Goal: Transaction & Acquisition: Purchase product/service

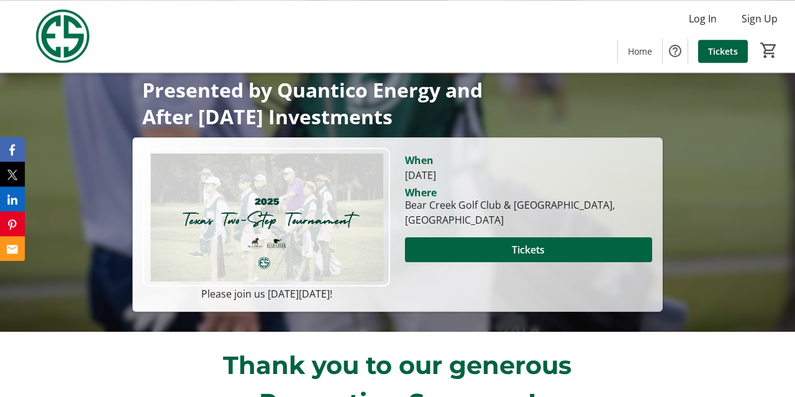
scroll to position [249, 0]
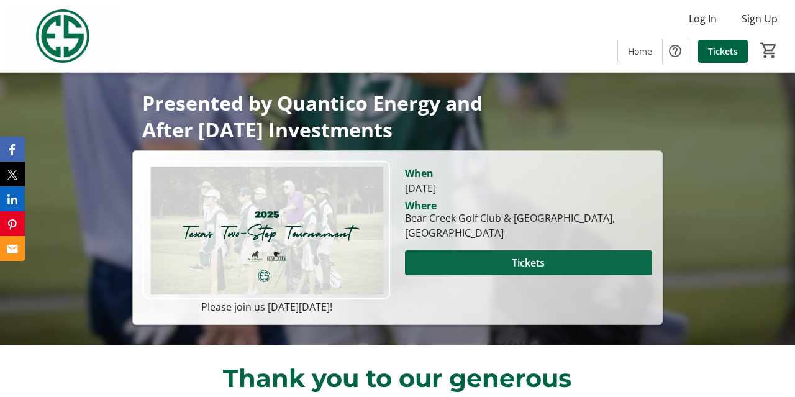
click at [531, 263] on span "Tickets" at bounding box center [527, 262] width 33 height 15
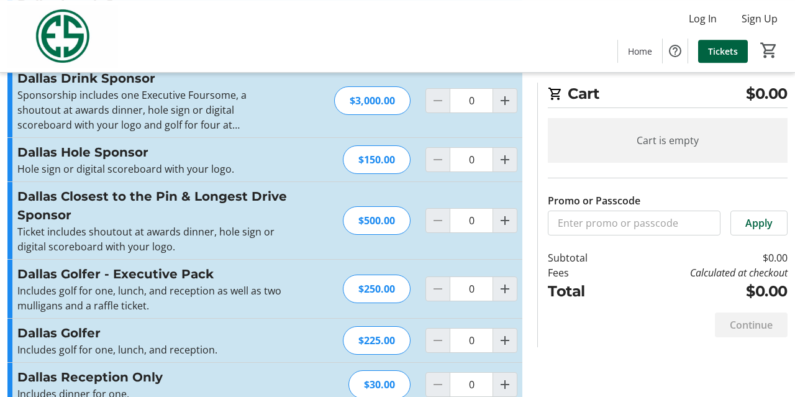
scroll to position [698, 0]
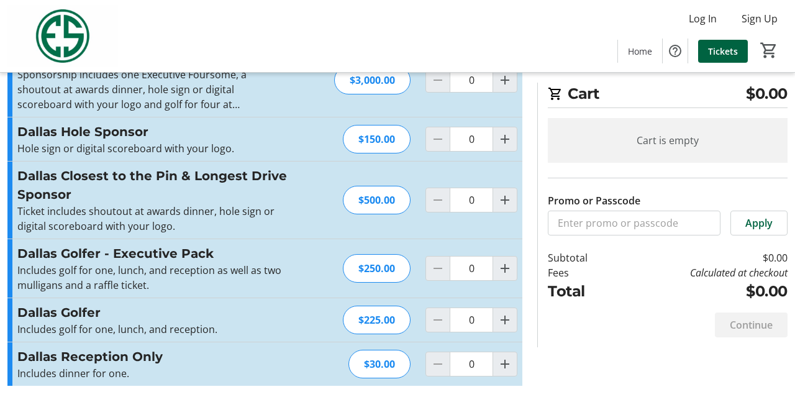
click at [261, 292] on div "Dallas Golfer - Executive Pack Includes golf for one, lunch, and reception as w…" at bounding box center [264, 268] width 515 height 58
click at [506, 313] on mat-icon "Increment by one" at bounding box center [504, 319] width 15 height 15
click at [510, 315] on mat-icon "Increment by one" at bounding box center [504, 319] width 15 height 15
type input "2"
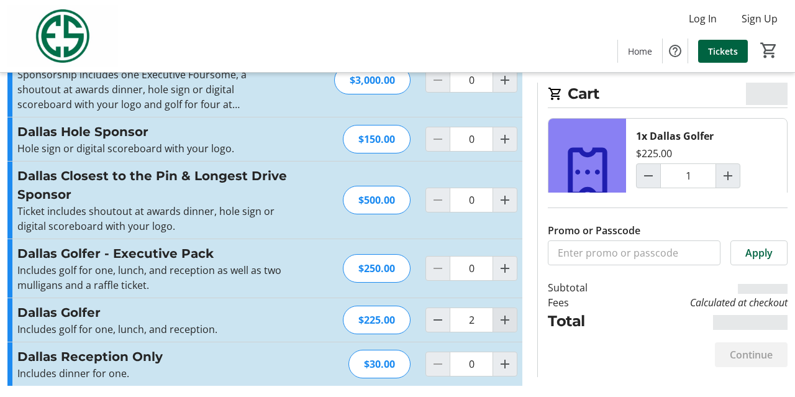
type input "2"
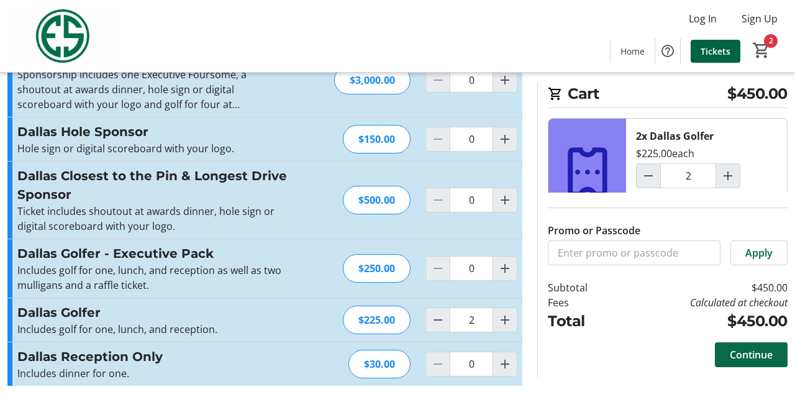
click at [750, 362] on span "Continue" at bounding box center [750, 354] width 43 height 15
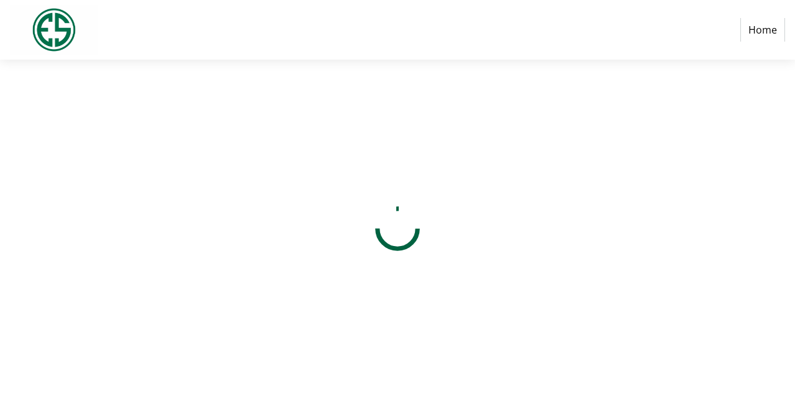
select select "US"
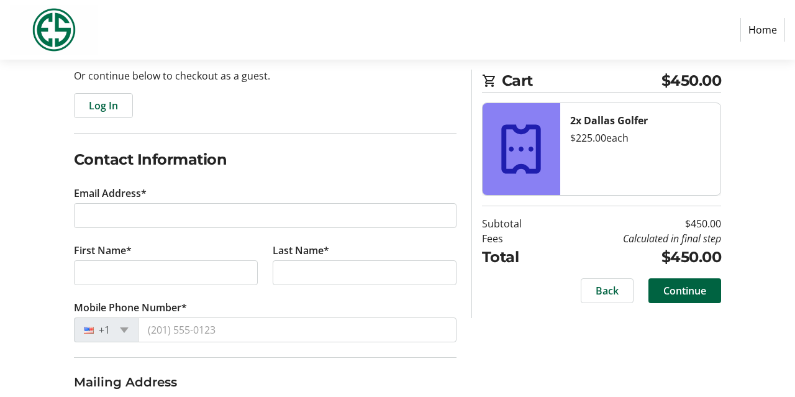
scroll to position [91, 0]
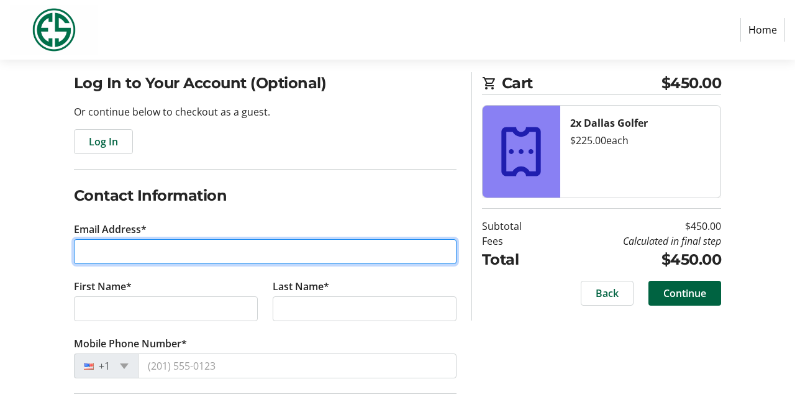
click at [181, 246] on input "Email Address*" at bounding box center [265, 251] width 382 height 25
type input "[EMAIL_ADDRESS][DOMAIN_NAME]"
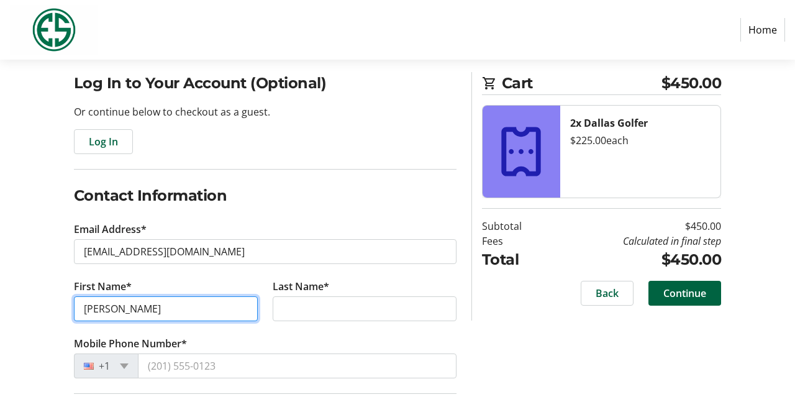
type input "[PERSON_NAME]"
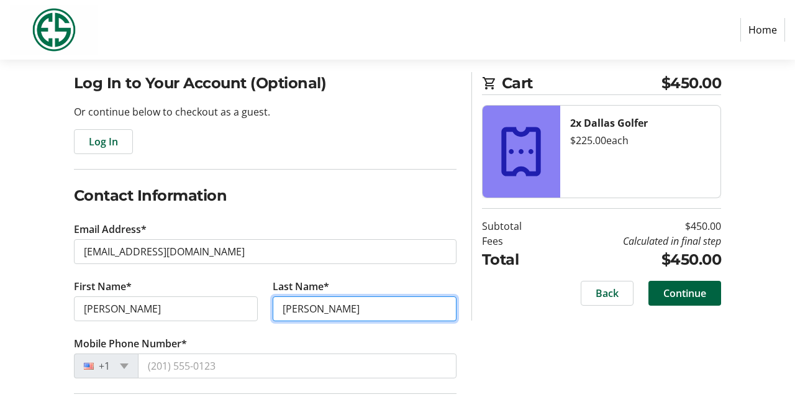
type input "[PERSON_NAME]"
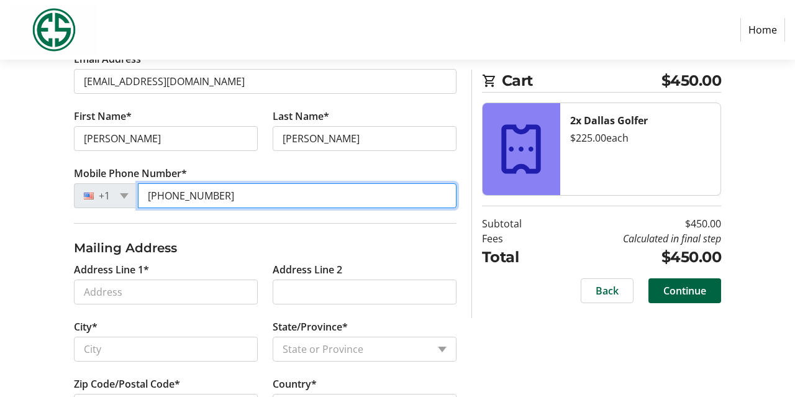
scroll to position [284, 0]
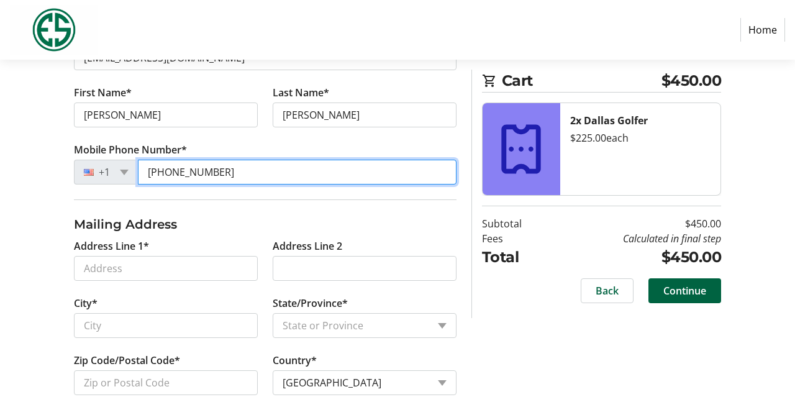
type input "[PHONE_NUMBER]"
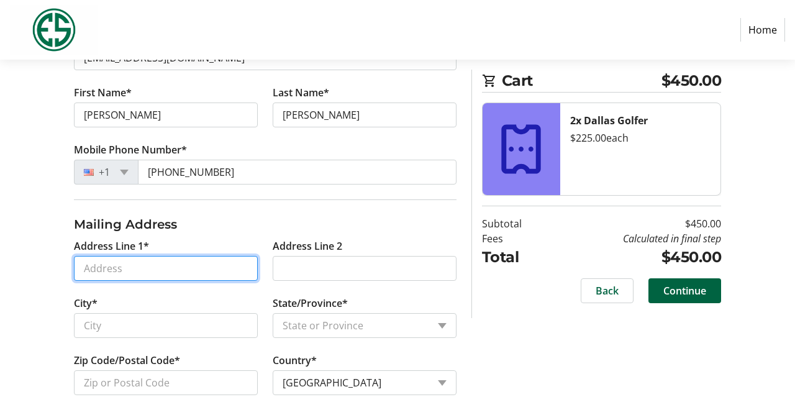
click at [145, 261] on input "Address Line 1*" at bounding box center [166, 268] width 184 height 25
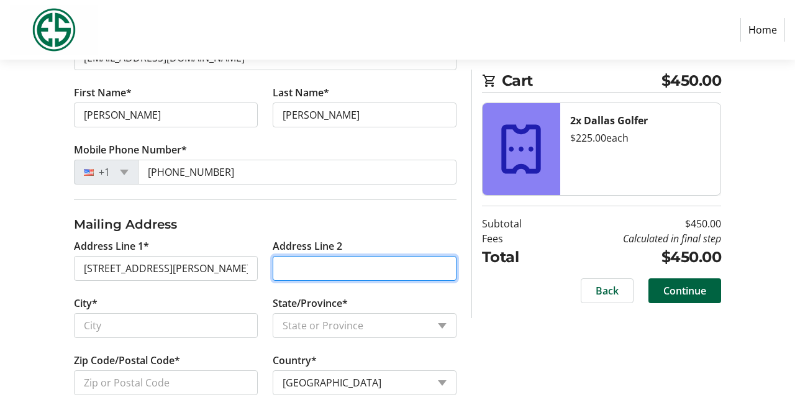
type input "1714 [PERSON_NAME] Stream Drive"
type input "[PERSON_NAME]"
select select "[GEOGRAPHIC_DATA]"
type input "75081"
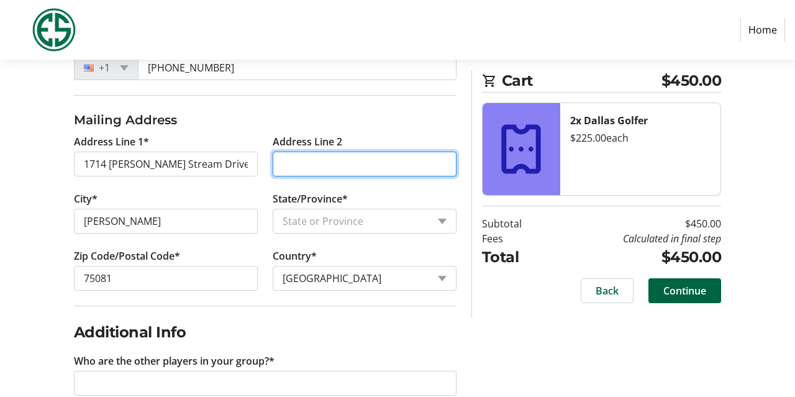
scroll to position [413, 0]
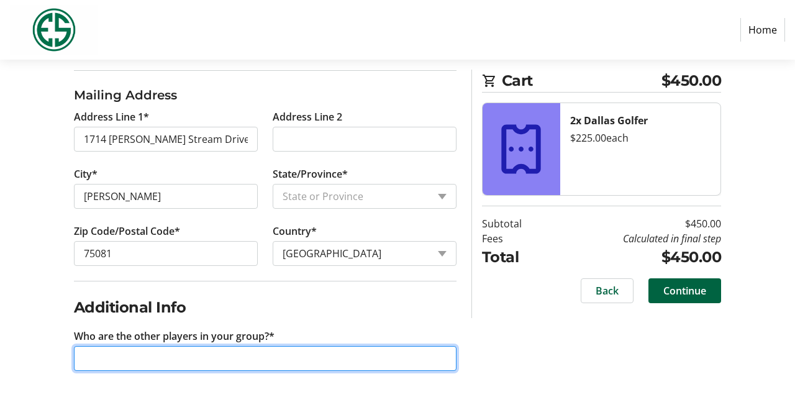
click at [240, 352] on input "Who are the other players in your group?*" at bounding box center [265, 358] width 382 height 25
type input "[PERSON_NAME], [PERSON_NAME], [PERSON_NAME]"
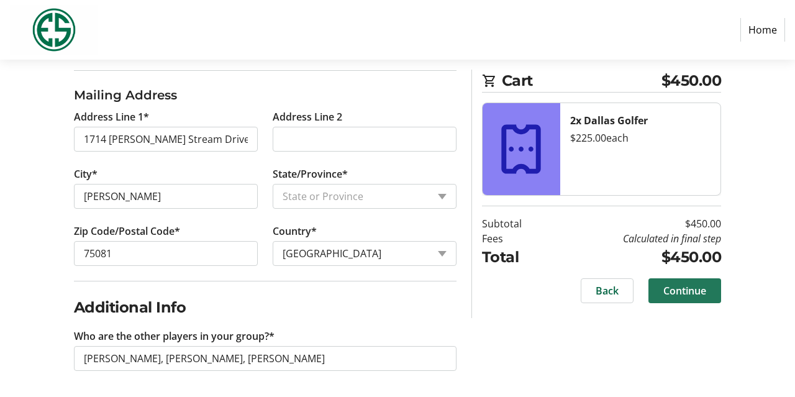
click at [682, 291] on span "Continue" at bounding box center [684, 290] width 43 height 15
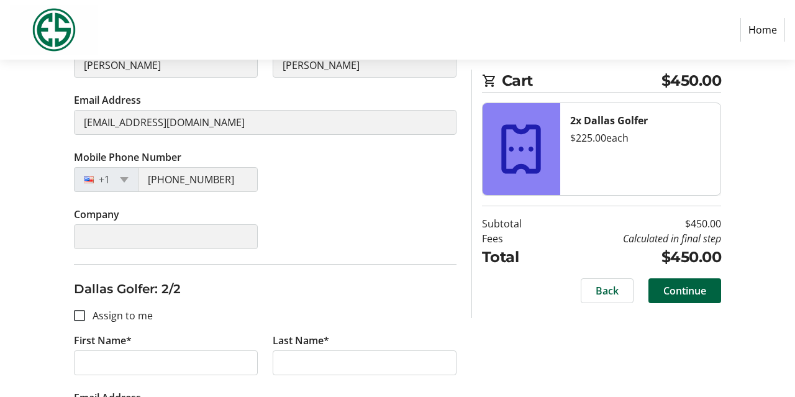
scroll to position [387, 0]
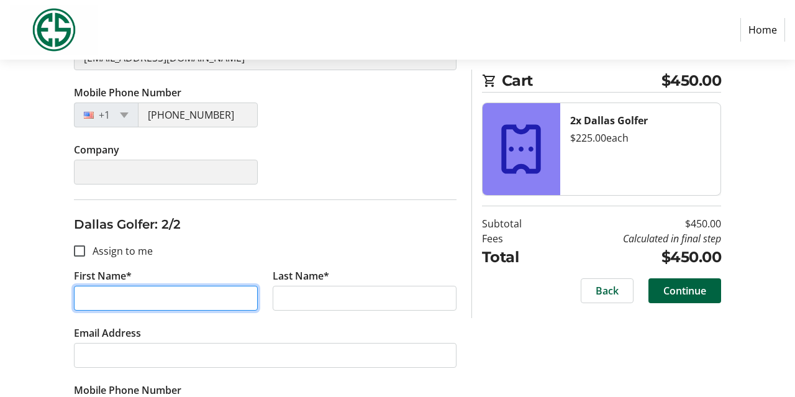
click at [173, 299] on input "First Name*" at bounding box center [166, 298] width 184 height 25
type input "[PERSON_NAME]"
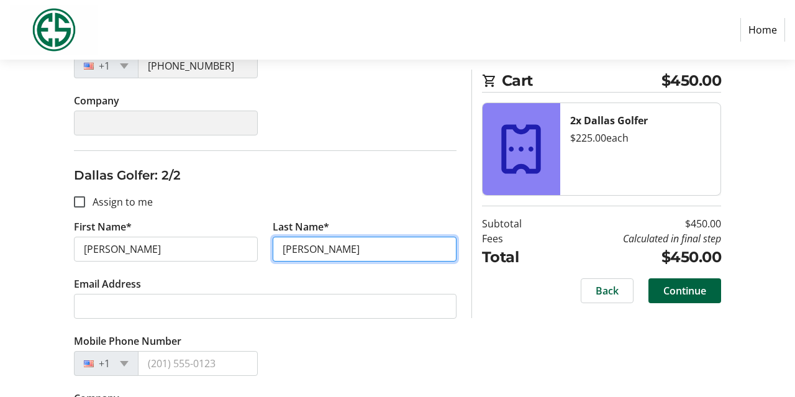
scroll to position [484, 0]
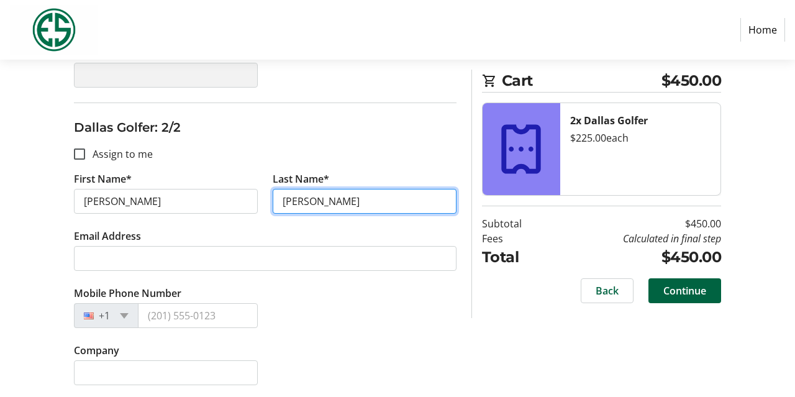
type input "[PERSON_NAME]"
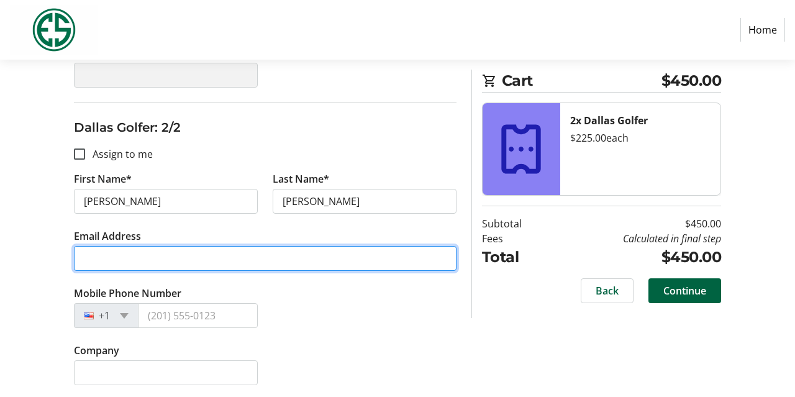
click at [183, 264] on input "Email Address" at bounding box center [265, 258] width 382 height 25
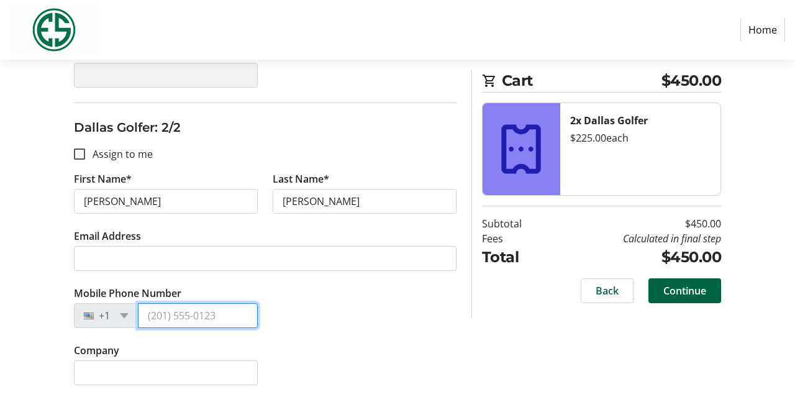
click at [198, 311] on input "Mobile Phone Number" at bounding box center [198, 315] width 120 height 25
type input "[PHONE_NUMBER]"
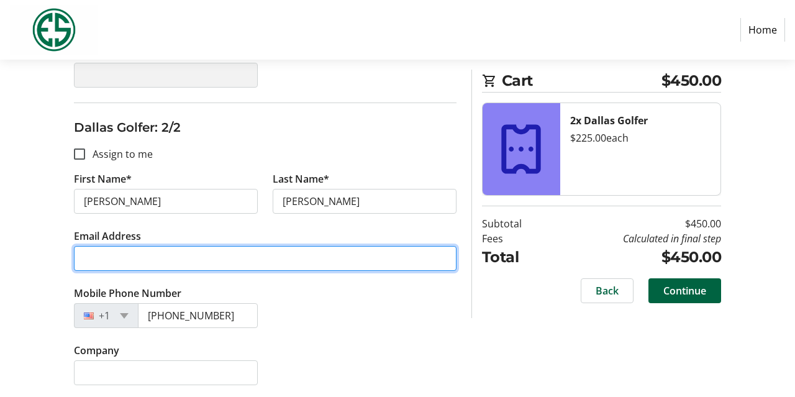
click at [190, 260] on input "Email Address" at bounding box center [265, 258] width 382 height 25
type input "[EMAIL_ADDRESS][DOMAIN_NAME]"
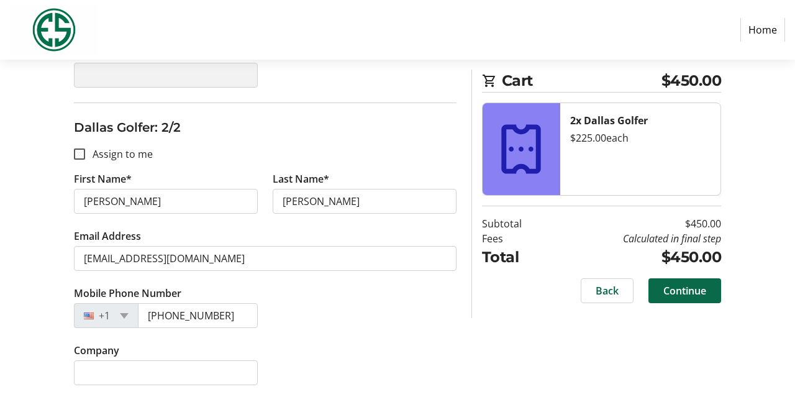
click at [689, 290] on span "Continue" at bounding box center [684, 290] width 43 height 15
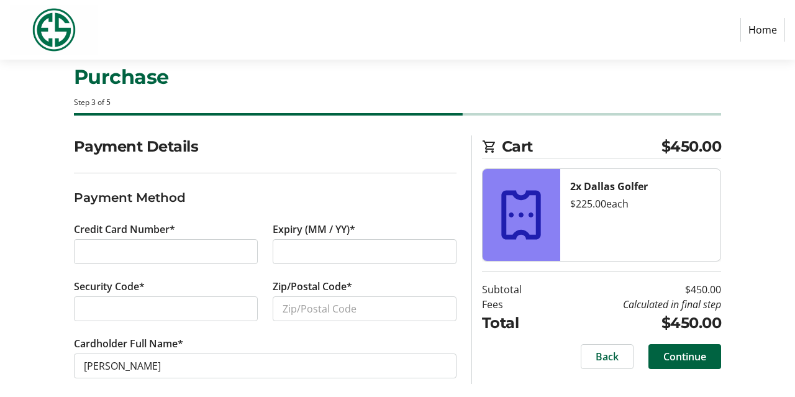
scroll to position [37, 0]
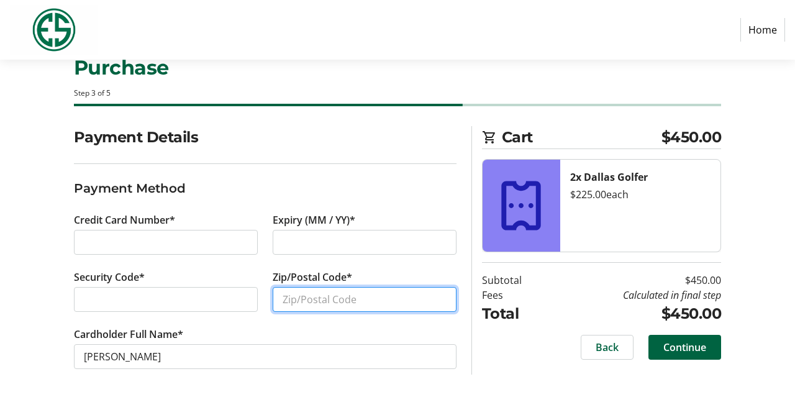
click at [369, 296] on input "Zip/Postal Code*" at bounding box center [364, 299] width 184 height 25
type input "75081"
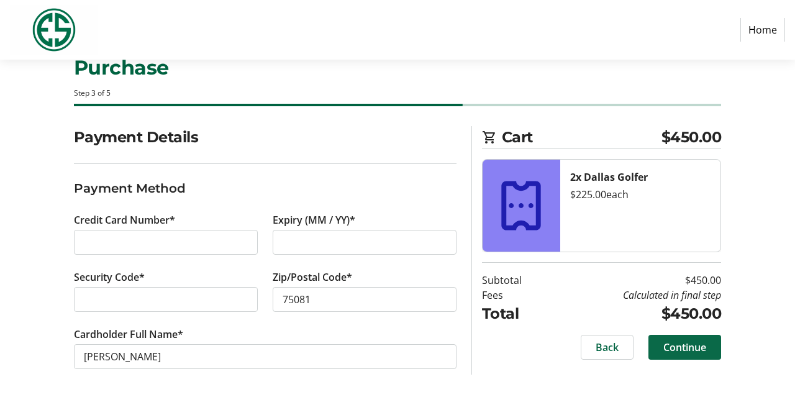
click at [695, 348] on span "Continue" at bounding box center [684, 347] width 43 height 15
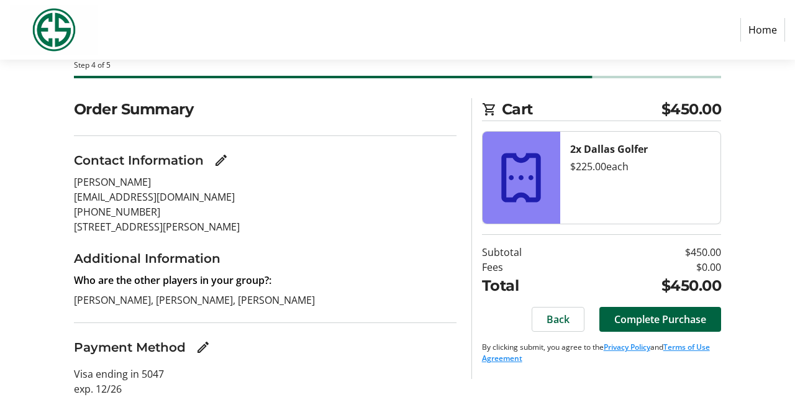
scroll to position [108, 0]
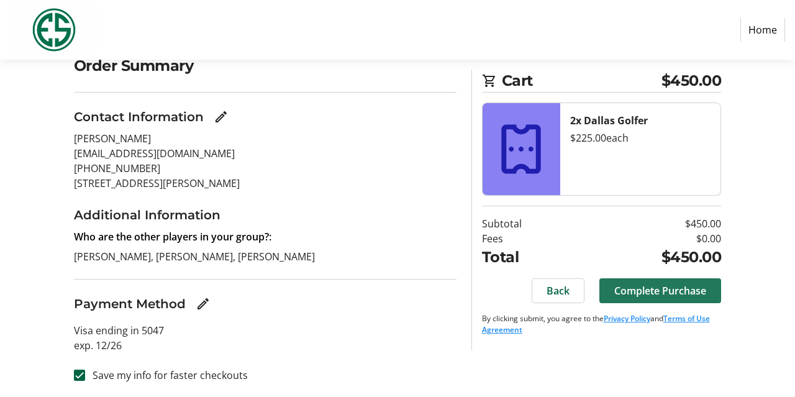
click at [637, 287] on span "Complete Purchase" at bounding box center [660, 290] width 92 height 15
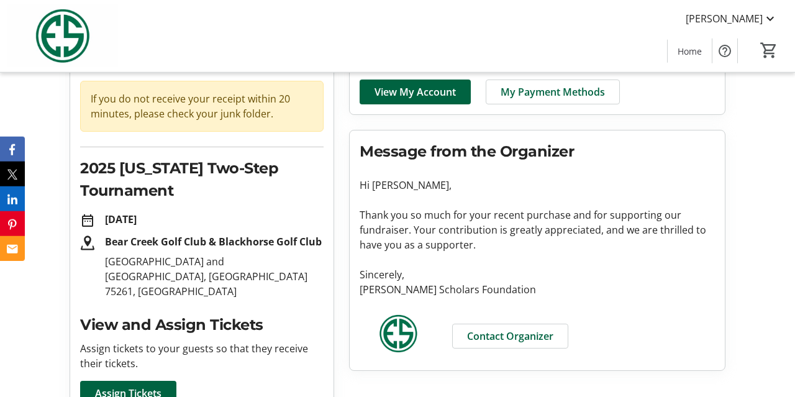
scroll to position [129, 0]
